Goal: Find specific page/section: Find specific page/section

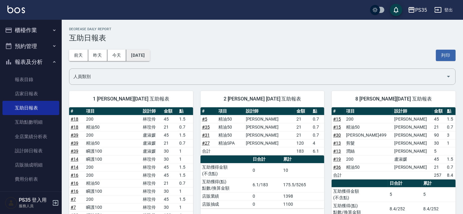
click at [140, 57] on button "[DATE]" at bounding box center [137, 55] width 23 height 11
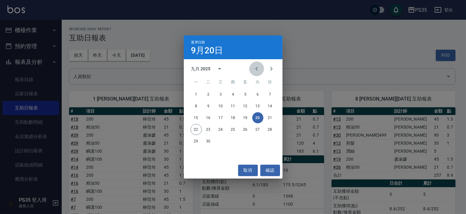
click at [258, 70] on icon "Previous month" at bounding box center [256, 68] width 7 height 7
click at [219, 131] on button "20" at bounding box center [220, 129] width 11 height 11
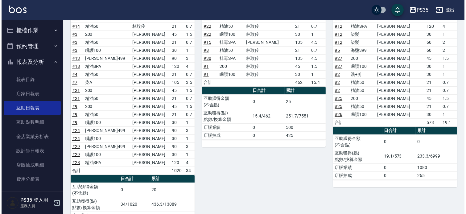
scroll to position [16, 0]
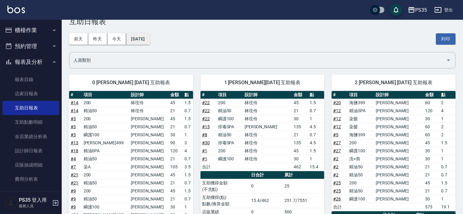
click at [150, 39] on button "[DATE]" at bounding box center [137, 38] width 23 height 11
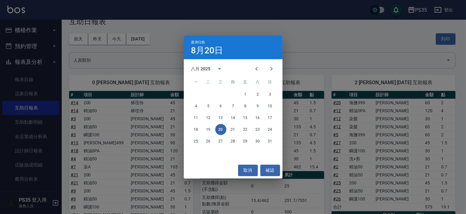
click at [228, 126] on div "18 19 20 21 22 23 24" at bounding box center [233, 129] width 99 height 11
click at [233, 131] on button "21" at bounding box center [233, 129] width 11 height 11
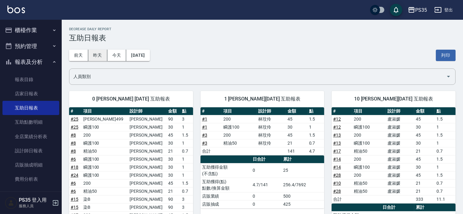
click at [95, 56] on button "昨天" at bounding box center [97, 55] width 19 height 11
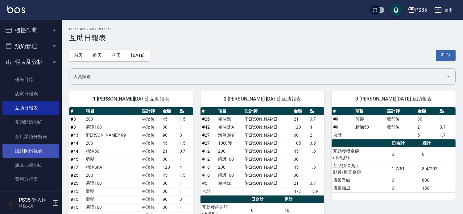
click at [14, 150] on link "設計師日報表" at bounding box center [30, 151] width 57 height 14
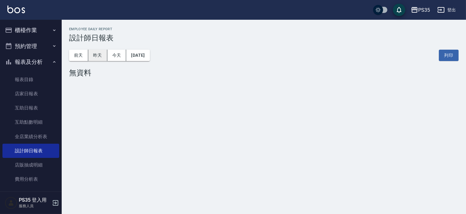
click at [97, 57] on button "昨天" at bounding box center [97, 55] width 19 height 11
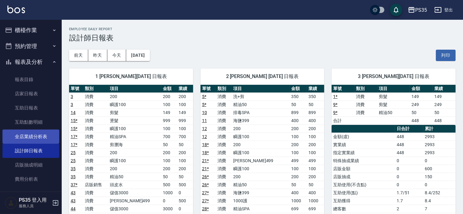
scroll to position [52, 0]
